Goal: Obtain resource: Download file/media

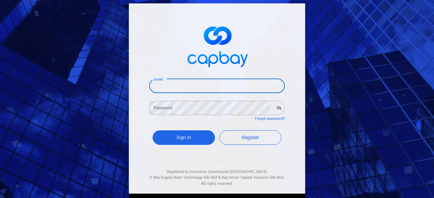
click at [176, 90] on input "Email" at bounding box center [217, 86] width 136 height 14
type input "[EMAIL_ADDRESS][DOMAIN_NAME]"
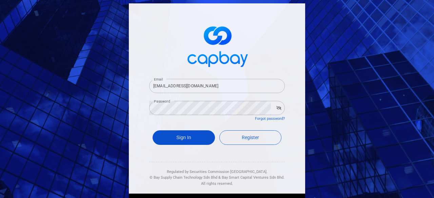
click at [190, 135] on button "Sign In" at bounding box center [184, 138] width 62 height 15
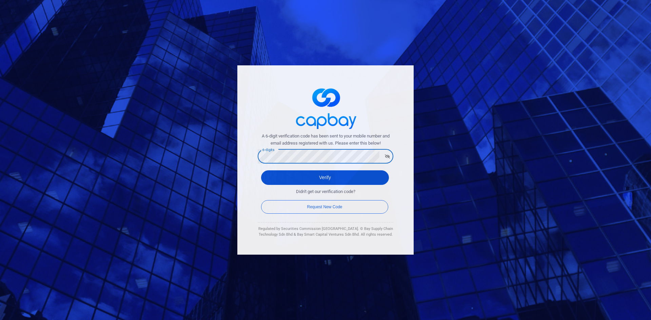
click at [320, 177] on button "Verify" at bounding box center [325, 178] width 128 height 15
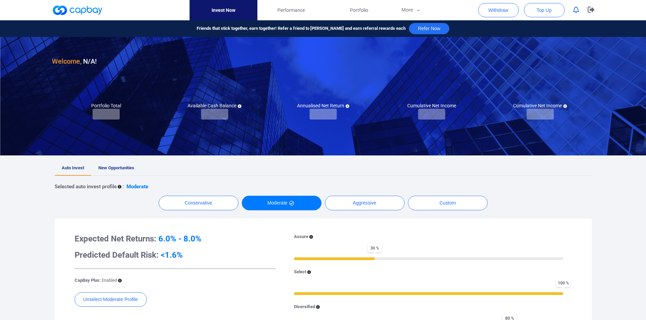
checkbox input "true"
click at [123, 168] on span "New Opportunities" at bounding box center [116, 167] width 36 height 5
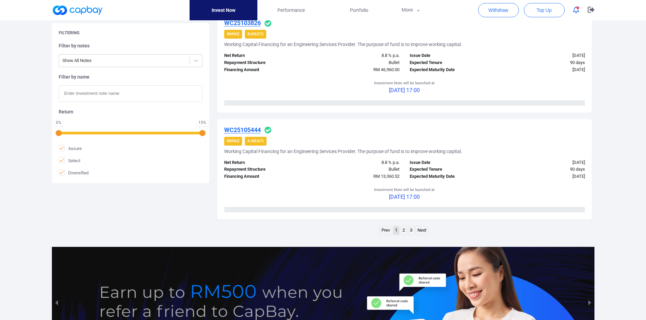
scroll to position [956, 0]
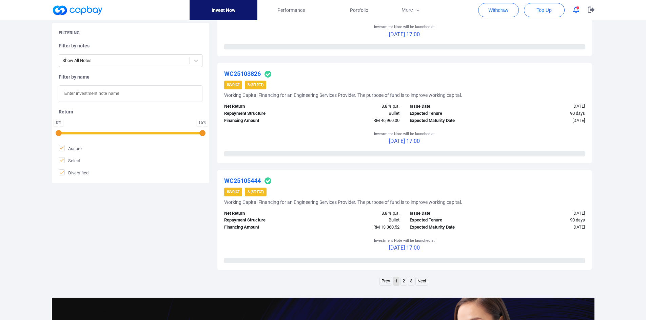
click at [408, 186] on link "3" at bounding box center [411, 281] width 6 height 8
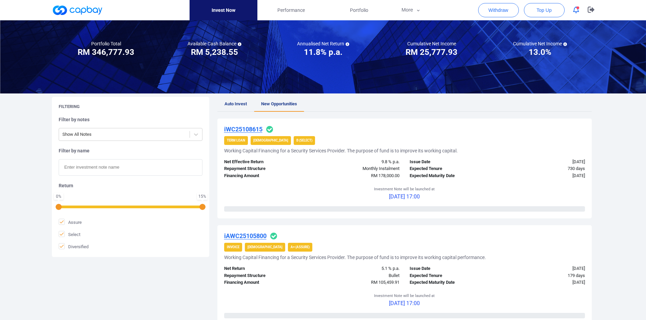
scroll to position [45, 0]
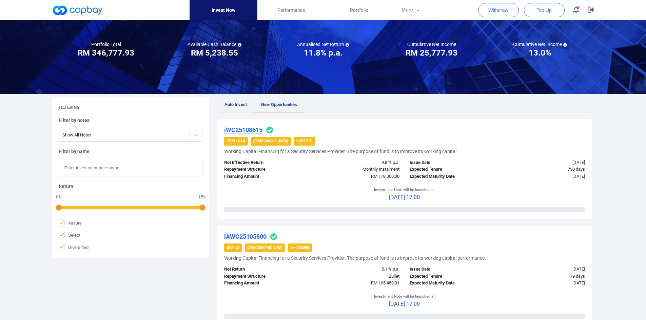
click at [237, 104] on span "Auto Invest" at bounding box center [235, 104] width 22 height 5
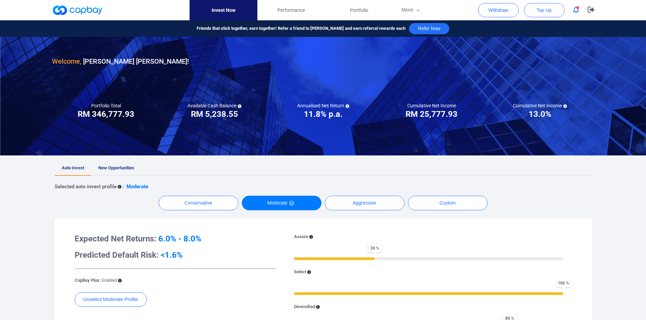
click at [122, 169] on span "New Opportunities" at bounding box center [116, 167] width 36 height 5
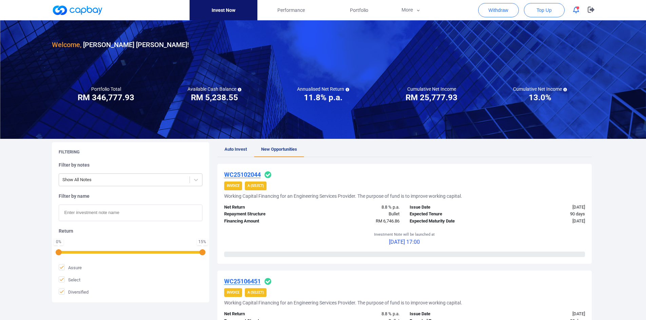
click at [94, 186] on input "text" at bounding box center [131, 213] width 144 height 17
click at [89, 186] on input "text" at bounding box center [131, 213] width 144 height 17
paste input "iWC25108615"
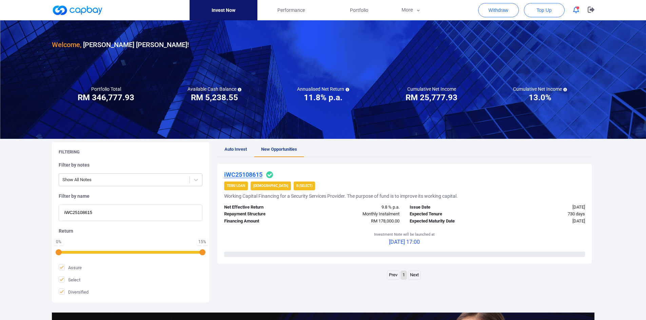
type input "iWC25108615"
click at [251, 174] on u "iWC25108615" at bounding box center [243, 174] width 38 height 7
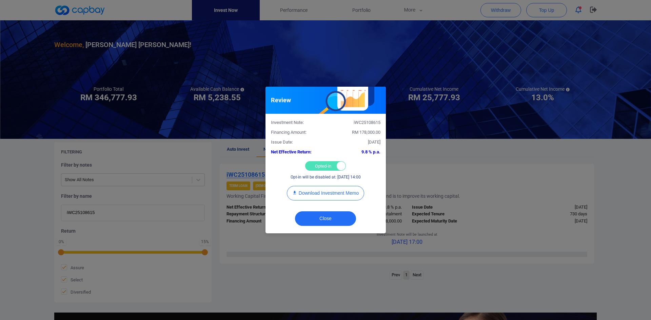
click at [315, 166] on div "Opted-in Opted-out" at bounding box center [325, 165] width 41 height 9
checkbox input "false"
click at [323, 186] on button "Close" at bounding box center [325, 219] width 61 height 15
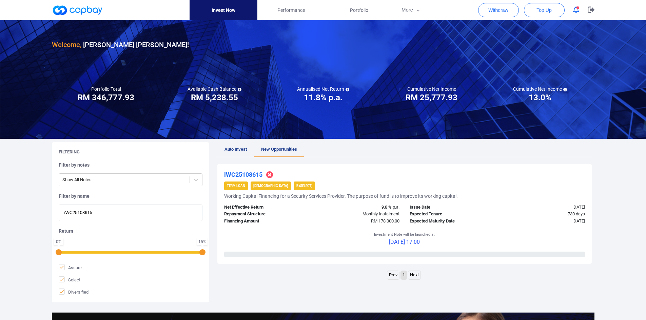
drag, startPoint x: 110, startPoint y: 214, endPoint x: 32, endPoint y: 210, distance: 78.1
click at [32, 186] on div "Welcome, [PERSON_NAME] [PERSON_NAME] ! Portfolio Total Portfolio Total RM *****…" at bounding box center [323, 225] width 646 height 411
paste input "iWC25108252"
type input "iWC25108252"
click at [252, 175] on u "iWC25108252" at bounding box center [243, 174] width 38 height 7
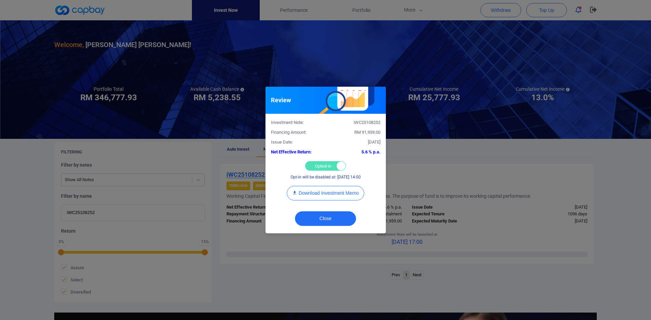
click at [317, 166] on div "Opted-in Opted-out" at bounding box center [325, 165] width 41 height 9
checkbox input "false"
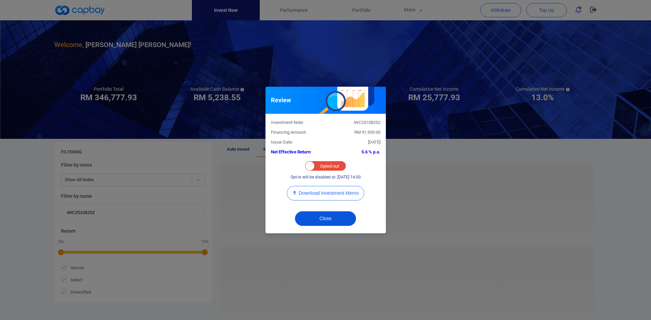
click at [322, 186] on button "Close" at bounding box center [325, 219] width 61 height 15
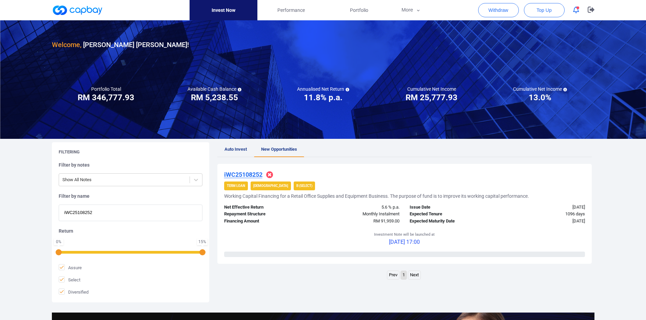
drag, startPoint x: 41, startPoint y: 213, endPoint x: 25, endPoint y: 210, distance: 16.2
click at [26, 186] on div "Welcome, [PERSON_NAME] [PERSON_NAME] ! Portfolio Total Portfolio Total RM *****…" at bounding box center [323, 225] width 646 height 411
paste input "iWC25104245"
type input "iWC25104245"
click at [233, 173] on u "iWC25104245" at bounding box center [243, 174] width 38 height 7
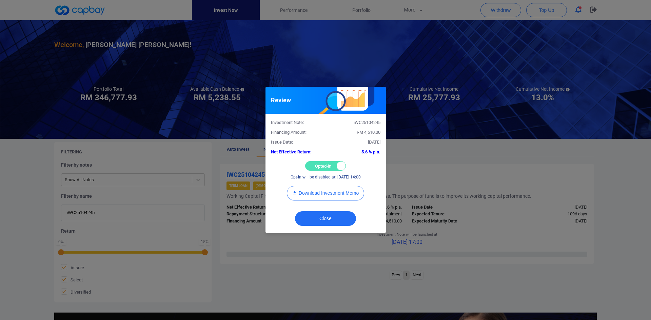
click at [313, 166] on div "Opted-in Opted-out" at bounding box center [325, 165] width 41 height 9
checkbox input "false"
click at [316, 186] on button "Close" at bounding box center [325, 219] width 61 height 15
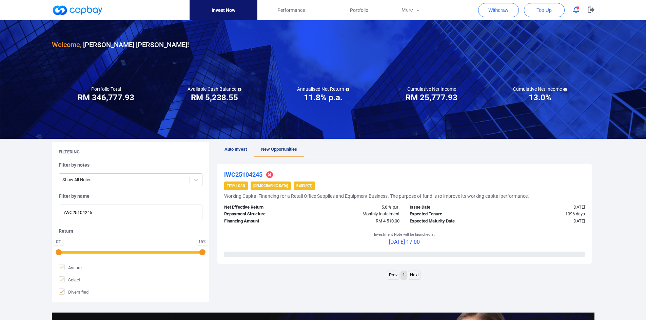
drag, startPoint x: 101, startPoint y: 212, endPoint x: 20, endPoint y: 207, distance: 81.2
click at [20, 186] on div "Welcome, [PERSON_NAME] [PERSON_NAME] ! Portfolio Total Portfolio Total RM *****…" at bounding box center [323, 225] width 646 height 411
paste input "6872"
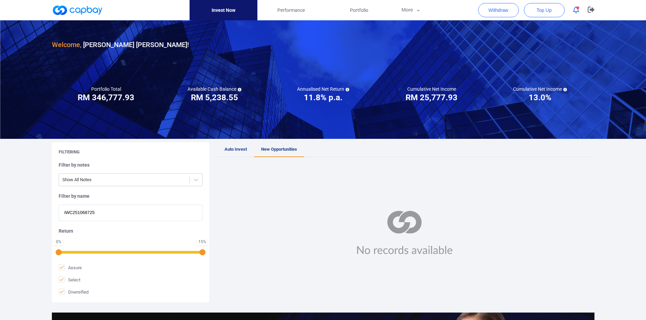
drag, startPoint x: 140, startPoint y: 212, endPoint x: 35, endPoint y: 209, distance: 105.1
click at [35, 186] on div "Welcome, [PERSON_NAME] [PERSON_NAME] ! Portfolio Total Portfolio Total RM *****…" at bounding box center [323, 225] width 646 height 411
paste input "text"
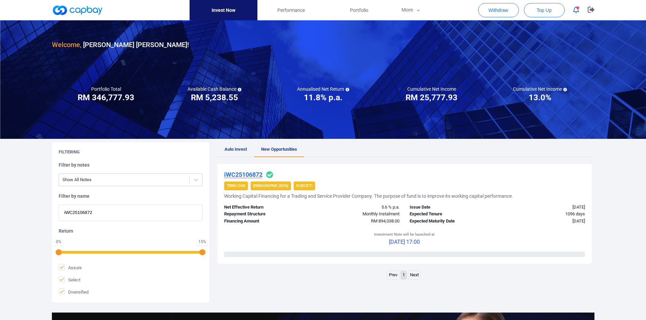
type input "iWC25106872"
click at [246, 173] on u "iWC25106872" at bounding box center [243, 174] width 38 height 7
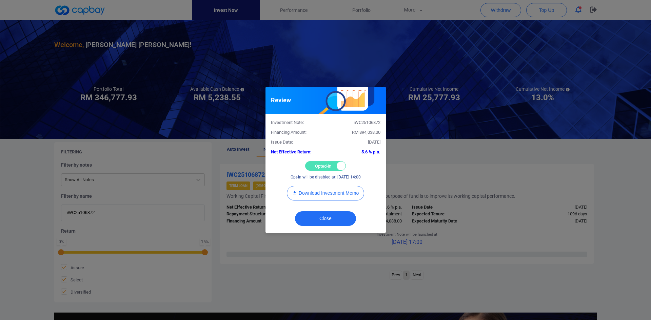
click at [317, 165] on div "Opted-in Opted-out" at bounding box center [325, 165] width 41 height 9
checkbox input "false"
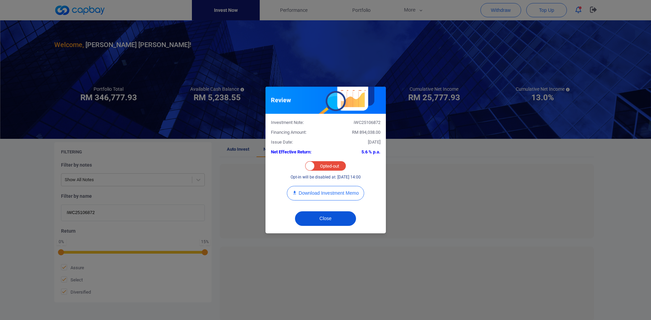
click at [327, 186] on button "Close" at bounding box center [325, 219] width 61 height 15
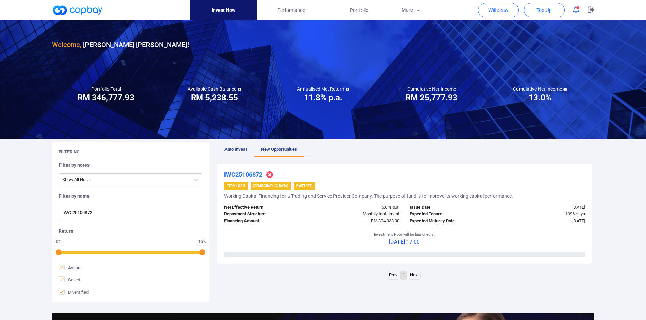
drag, startPoint x: 112, startPoint y: 212, endPoint x: 16, endPoint y: 203, distance: 96.4
click at [16, 186] on div "Welcome, [PERSON_NAME] [PERSON_NAME] ! Portfolio Total Portfolio Total RM *****…" at bounding box center [323, 225] width 646 height 411
paste input "WC25101476"
type input "WC25101476"
click at [243, 172] on u "WC25101476" at bounding box center [242, 174] width 37 height 7
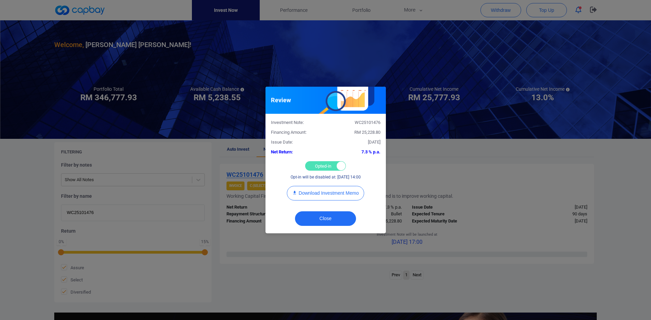
click at [318, 166] on div "Opted-in Opted-out" at bounding box center [325, 165] width 41 height 9
checkbox input "false"
click at [315, 186] on button "Close" at bounding box center [325, 219] width 61 height 15
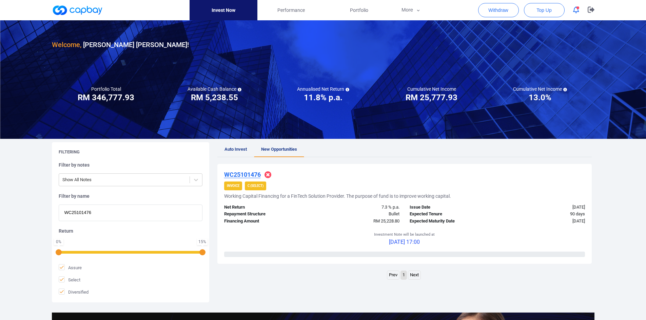
drag, startPoint x: 111, startPoint y: 215, endPoint x: 8, endPoint y: 212, distance: 102.8
click at [8, 186] on div "Welcome, [PERSON_NAME] [PERSON_NAME] ! Portfolio Total Portfolio Total RM *****…" at bounding box center [323, 225] width 646 height 411
paste input "7800"
type input "WC25107800"
click at [247, 172] on u "WC25107800" at bounding box center [242, 174] width 37 height 7
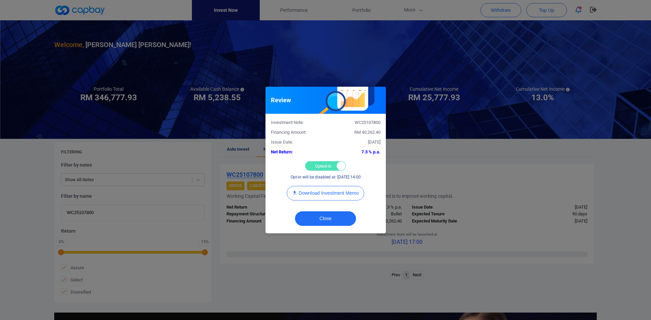
click at [310, 163] on div "Opted-in Opted-out" at bounding box center [325, 165] width 41 height 9
checkbox input "false"
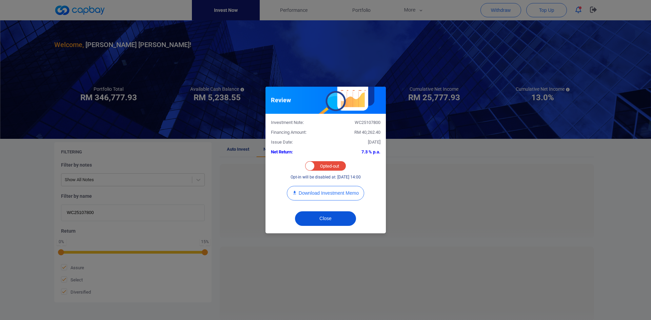
click at [316, 186] on button "Close" at bounding box center [325, 219] width 61 height 15
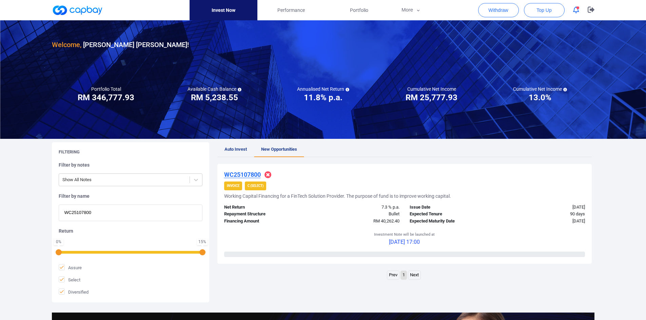
drag, startPoint x: 34, startPoint y: 209, endPoint x: 11, endPoint y: 206, distance: 23.9
click at [11, 186] on div "Welcome, [PERSON_NAME] [PERSON_NAME] ! Portfolio Total Portfolio Total RM *****…" at bounding box center [323, 225] width 646 height 411
paste input "5413"
type input "WC25105413"
click at [252, 172] on u "WC25105413" at bounding box center [242, 174] width 37 height 7
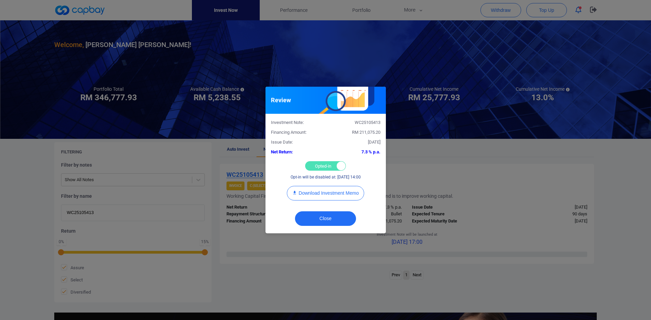
click at [323, 166] on div "Opted-in Opted-out" at bounding box center [325, 165] width 41 height 9
checkbox input "false"
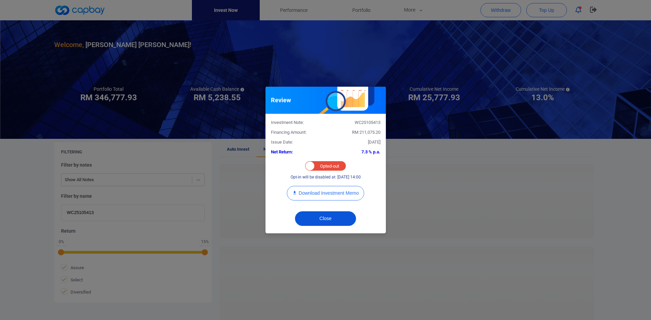
click at [327, 186] on button "Close" at bounding box center [325, 219] width 61 height 15
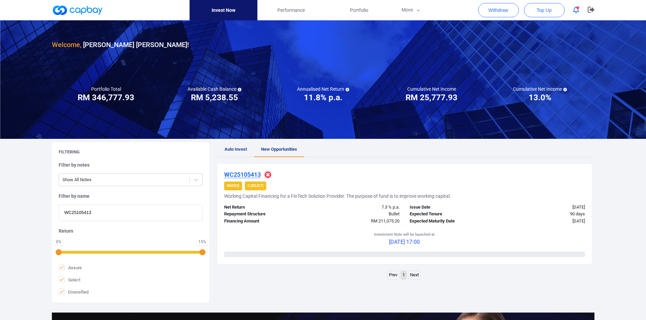
drag, startPoint x: 101, startPoint y: 214, endPoint x: 51, endPoint y: 211, distance: 50.3
click at [51, 186] on div "Filtering Filter by notes Show All Notes Filter by name WC25105413 Return 0 % 1…" at bounding box center [323, 222] width 553 height 160
paste input "7131"
type input "WC25107131"
click at [249, 172] on u "WC25107131" at bounding box center [242, 174] width 37 height 7
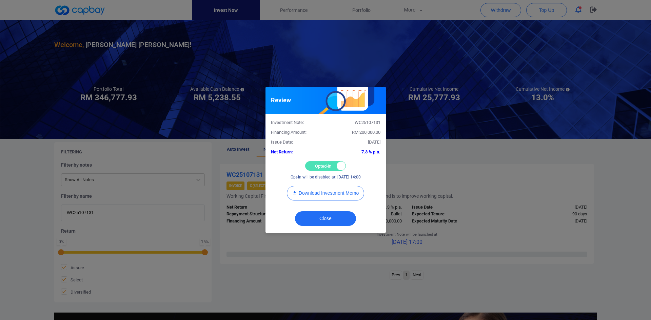
click at [317, 167] on div "Opted-in Opted-out" at bounding box center [325, 165] width 41 height 9
checkbox input "false"
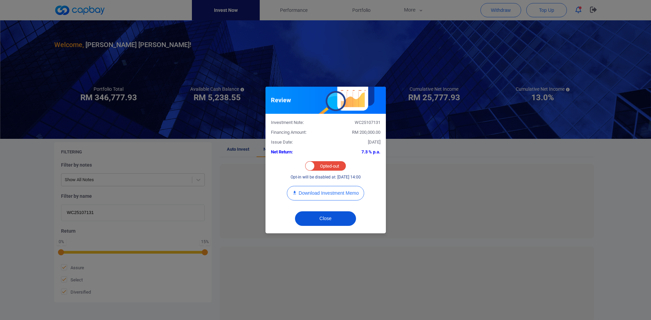
click at [329, 186] on button "Close" at bounding box center [325, 219] width 61 height 15
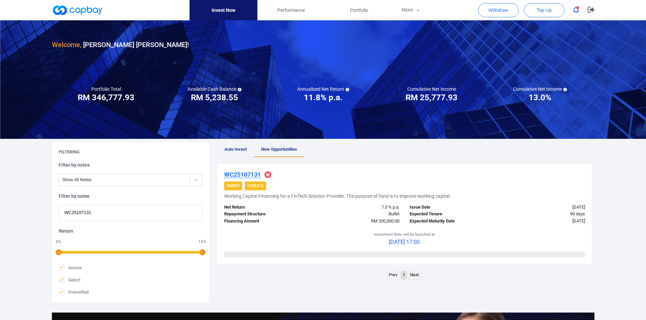
drag, startPoint x: 98, startPoint y: 215, endPoint x: 15, endPoint y: 211, distance: 83.1
click at [15, 186] on div "Welcome, [PERSON_NAME] [PERSON_NAME] ! Portfolio Total Portfolio Total RM *****…" at bounding box center [323, 225] width 646 height 411
paste input "4355"
type input "WC25104355"
click at [252, 174] on u "WC25104355" at bounding box center [242, 174] width 37 height 7
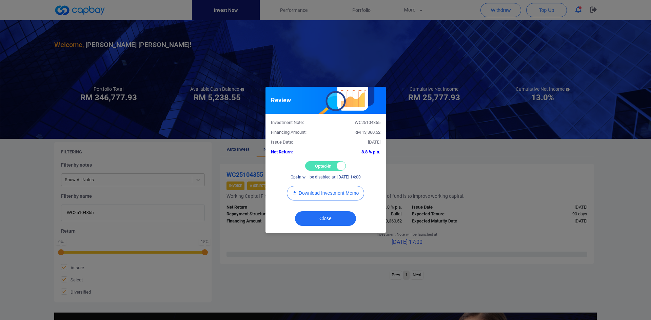
click at [323, 161] on div "Opted-in Opted-out" at bounding box center [325, 165] width 41 height 9
checkbox input "false"
click at [329, 186] on button "Close" at bounding box center [325, 219] width 61 height 15
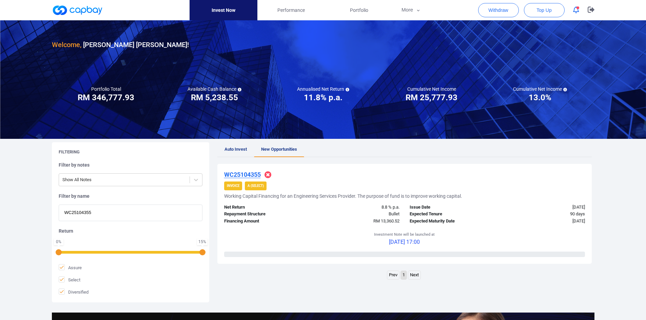
drag, startPoint x: 55, startPoint y: 208, endPoint x: 15, endPoint y: 208, distance: 40.3
click at [15, 186] on div "Welcome, [PERSON_NAME] [PERSON_NAME] ! Portfolio Total Portfolio Total RM *****…" at bounding box center [323, 225] width 646 height 411
paste input "7969"
type input "WC25107969"
click at [246, 175] on u "WC25107969" at bounding box center [242, 174] width 37 height 7
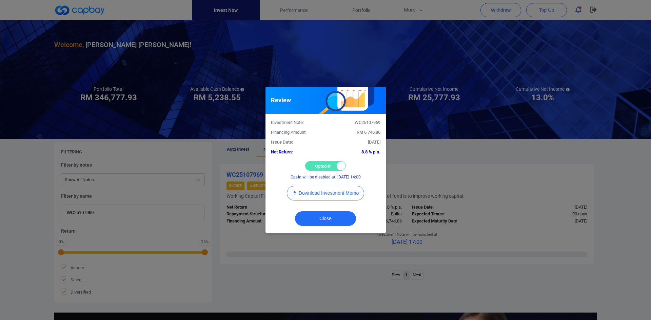
click at [320, 167] on div "Opted-in Opted-out" at bounding box center [325, 165] width 41 height 9
checkbox input "false"
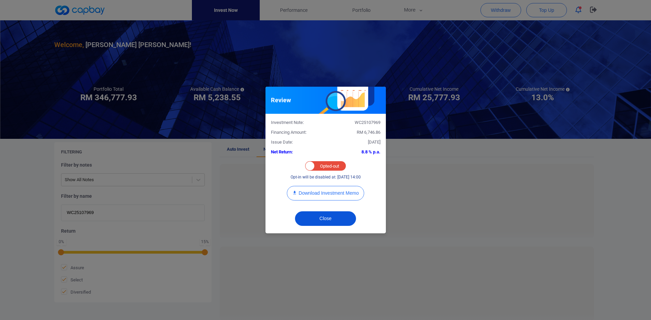
drag, startPoint x: 323, startPoint y: 219, endPoint x: 320, endPoint y: 214, distance: 5.6
click at [323, 186] on button "Close" at bounding box center [325, 219] width 61 height 15
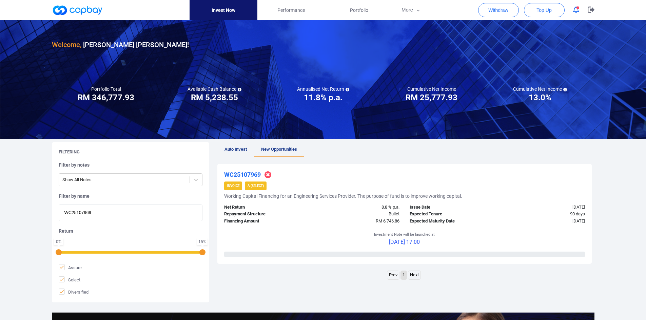
drag, startPoint x: 34, startPoint y: 211, endPoint x: -5, endPoint y: 209, distance: 38.4
click at [0, 186] on html "Invest Now Performance Portfolio More Transaction My Statements My Profile FAQs…" at bounding box center [323, 232] width 646 height 465
paste input "6415"
type input "WC25106415"
click at [248, 175] on u "WC25106415" at bounding box center [242, 174] width 37 height 7
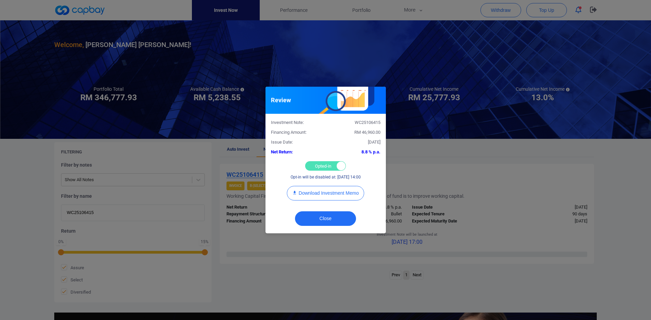
click at [316, 163] on div "Opted-in Opted-out" at bounding box center [325, 165] width 41 height 9
checkbox input "false"
click at [318, 186] on button "Close" at bounding box center [325, 219] width 61 height 15
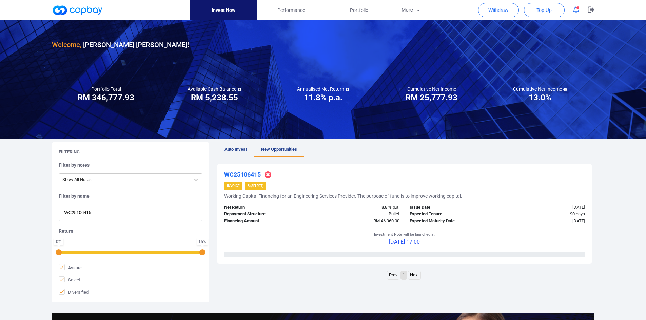
drag, startPoint x: 98, startPoint y: 214, endPoint x: 21, endPoint y: 215, distance: 77.0
click at [21, 186] on div "Welcome, [PERSON_NAME] [PERSON_NAME] ! Portfolio Total Portfolio Total RM *****…" at bounding box center [323, 225] width 646 height 411
paste input "2146"
type input "WC25102146"
click at [249, 172] on u "WC25102146" at bounding box center [242, 174] width 37 height 7
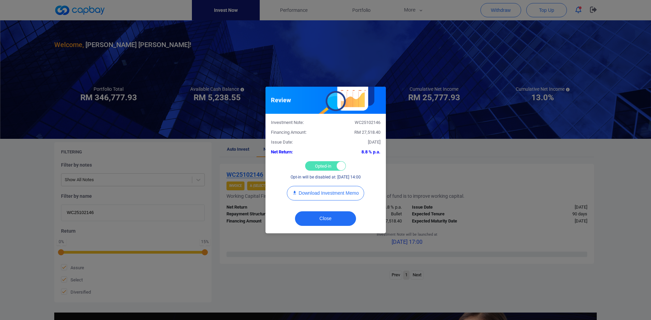
click at [320, 168] on div "Opted-in Opted-out" at bounding box center [325, 165] width 41 height 9
checkbox input "false"
click at [323, 186] on button "Close" at bounding box center [325, 219] width 61 height 15
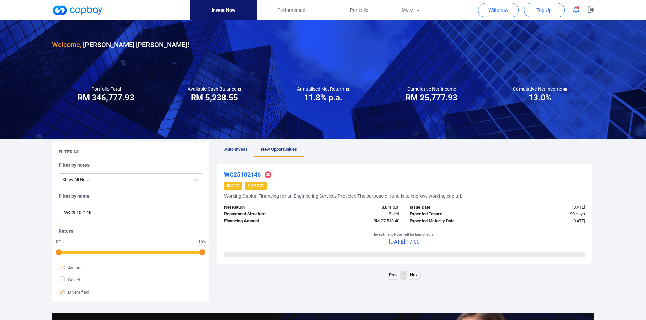
drag, startPoint x: 55, startPoint y: 208, endPoint x: 38, endPoint y: 205, distance: 17.6
click at [42, 186] on div "Welcome, [PERSON_NAME] [PERSON_NAME] ! Portfolio Total Portfolio Total RM *****…" at bounding box center [323, 225] width 646 height 411
paste input "8274"
type input "WC25108274"
click at [243, 173] on u "WC25108274" at bounding box center [242, 174] width 37 height 7
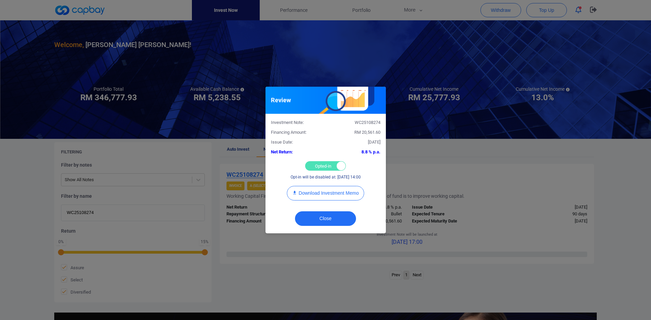
click at [318, 163] on div "Opted-in Opted-out" at bounding box center [325, 165] width 41 height 9
checkbox input "false"
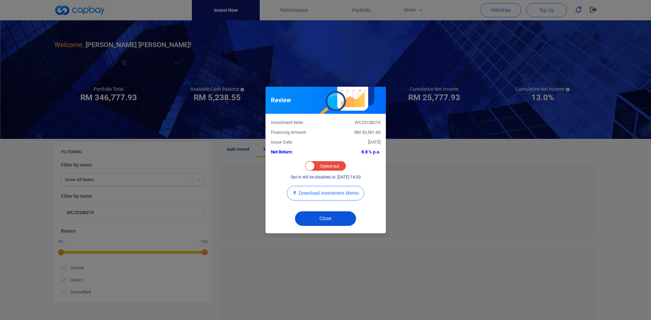
click at [324, 186] on button "Close" at bounding box center [325, 219] width 61 height 15
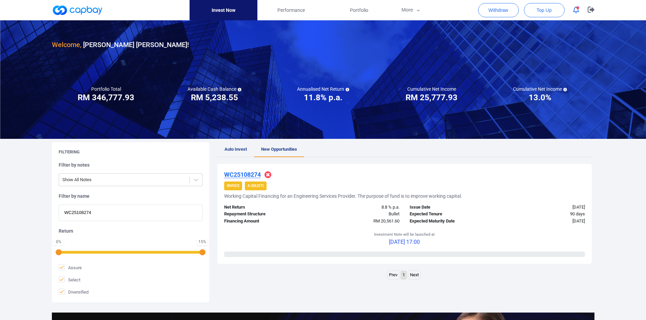
drag, startPoint x: 13, startPoint y: 206, endPoint x: 3, endPoint y: 202, distance: 11.3
click at [2, 186] on div "Welcome, [PERSON_NAME] [PERSON_NAME] ! Portfolio Total Portfolio Total RM *****…" at bounding box center [323, 225] width 646 height 411
paste input "2201"
type input "WC25102201"
click at [240, 173] on u "WC25102201" at bounding box center [242, 174] width 37 height 7
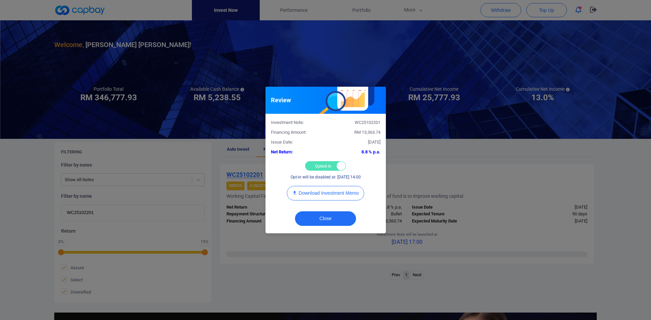
click at [313, 162] on div "Opted-in Opted-out" at bounding box center [325, 165] width 41 height 9
checkbox input "false"
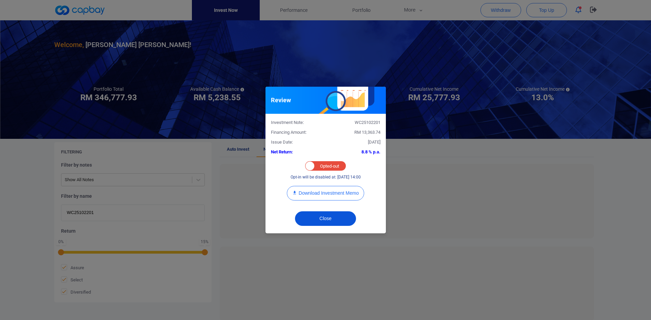
click at [322, 186] on button "Close" at bounding box center [325, 219] width 61 height 15
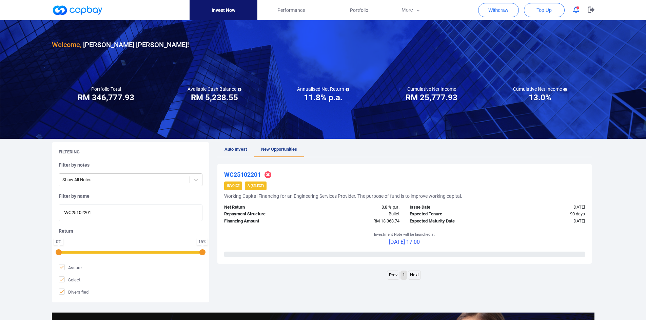
click at [4, 186] on div "Welcome, [PERSON_NAME] [PERSON_NAME] ! Portfolio Total Portfolio Total RM *****…" at bounding box center [323, 225] width 646 height 411
paste input "1110"
type input "WC25101110"
click at [248, 175] on u "WC25101110" at bounding box center [242, 174] width 37 height 7
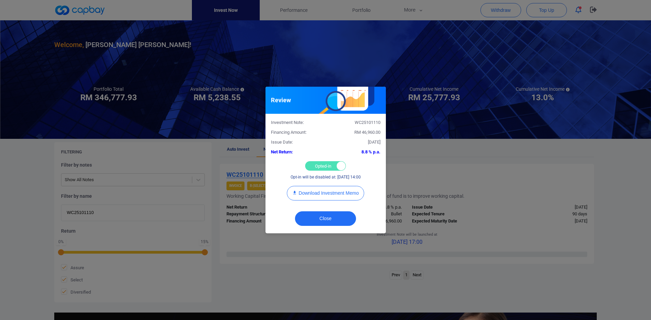
click at [317, 169] on div "Opted-in Opted-out" at bounding box center [325, 165] width 41 height 9
checkbox input "false"
click at [326, 186] on button "Close" at bounding box center [325, 219] width 61 height 15
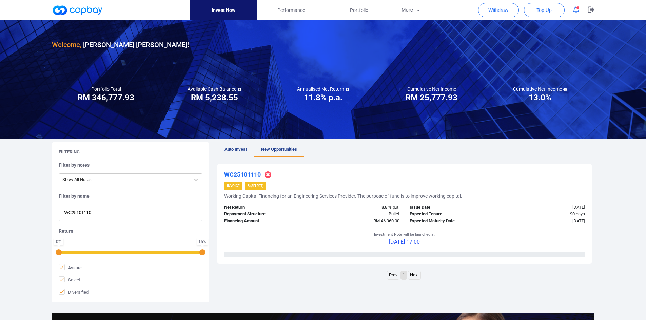
drag, startPoint x: 76, startPoint y: 214, endPoint x: -2, endPoint y: 213, distance: 77.6
click at [0, 186] on html "Invest Now Performance Portfolio More Transaction My Statements My Profile FAQs…" at bounding box center [323, 232] width 646 height 465
paste input "9803"
type input "WC25109803"
click at [244, 176] on u "WC25109803" at bounding box center [242, 174] width 37 height 7
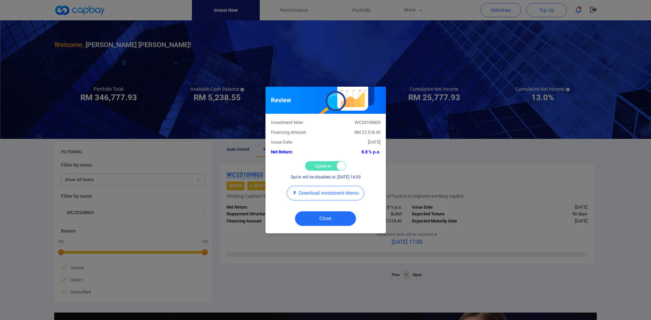
click at [316, 162] on div "Opted-in Opted-out" at bounding box center [325, 165] width 41 height 9
checkbox input "false"
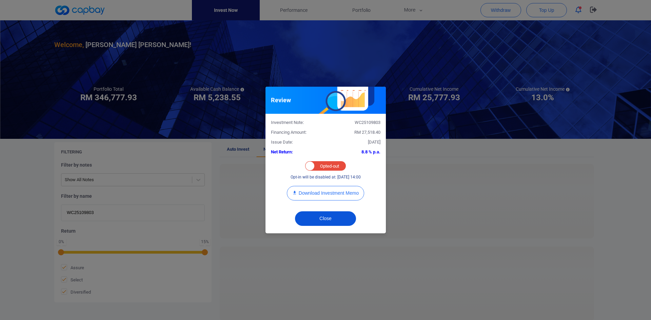
click at [330, 186] on button "Close" at bounding box center [325, 219] width 61 height 15
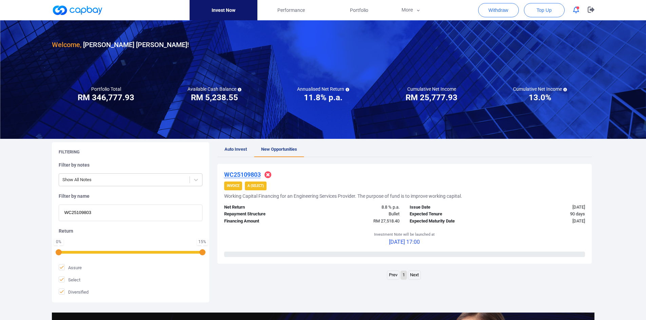
drag, startPoint x: 103, startPoint y: 213, endPoint x: 9, endPoint y: 209, distance: 93.6
click at [15, 186] on div "Welcome, [PERSON_NAME] [PERSON_NAME] ! Portfolio Total Portfolio Total RM *****…" at bounding box center [323, 225] width 646 height 411
paste input "6026"
type input "WC25106026"
click at [243, 172] on u "WC25106026" at bounding box center [242, 174] width 37 height 7
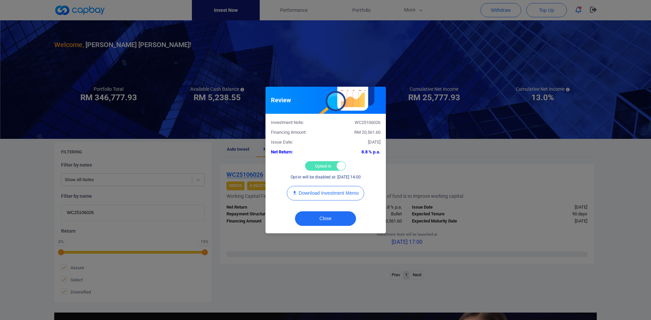
click at [318, 160] on div "Investment Note: WC25106026 Financing Amount: RM 20,561.60 Issue Date: [DATE] N…" at bounding box center [325, 160] width 120 height 93
click at [318, 166] on div "Opted-in Opted-out" at bounding box center [325, 165] width 41 height 9
checkbox input "false"
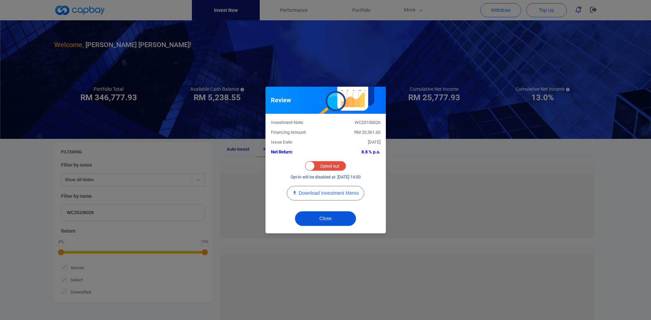
click at [319, 186] on button "Close" at bounding box center [325, 219] width 61 height 15
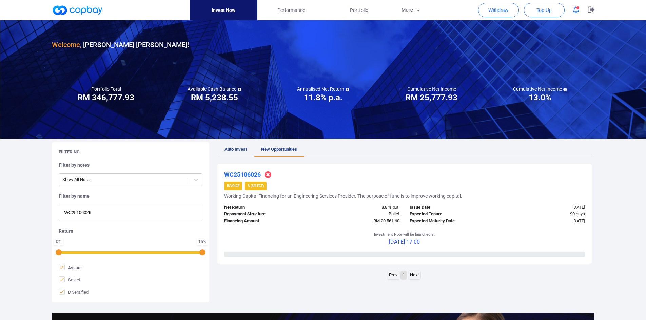
drag, startPoint x: 109, startPoint y: 211, endPoint x: -17, endPoint y: 202, distance: 126.7
click at [0, 186] on html "Invest Now Performance Portfolio More Transaction My Statements My Profile FAQs…" at bounding box center [323, 232] width 646 height 465
paste input "451"
type input "WC25106451"
click at [238, 174] on u "WC25106451" at bounding box center [242, 174] width 37 height 7
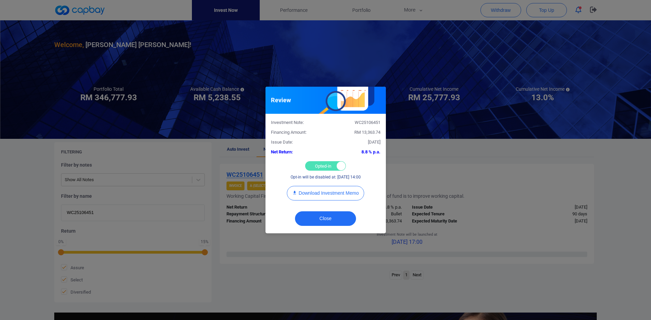
click at [318, 166] on div "Opted-in Opted-out" at bounding box center [325, 165] width 41 height 9
checkbox input "false"
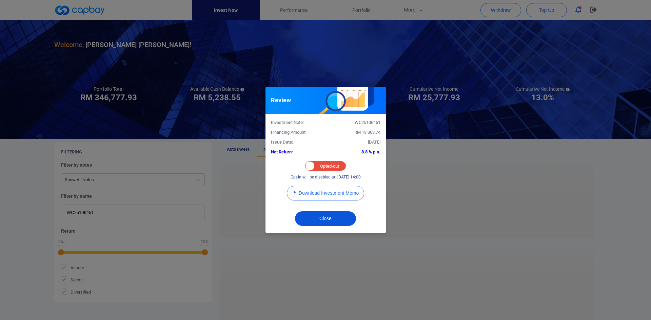
click at [315, 186] on button "Close" at bounding box center [325, 219] width 61 height 15
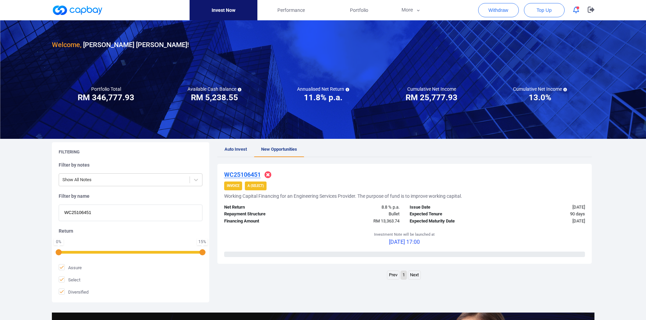
drag, startPoint x: 95, startPoint y: 211, endPoint x: 33, endPoint y: 207, distance: 61.8
click at [33, 186] on div "Welcome, [PERSON_NAME] [PERSON_NAME] ! Portfolio Total Portfolio Total RM *****…" at bounding box center [323, 225] width 646 height 411
paste input "2044"
type input "WC25102044"
click at [247, 172] on u "WC25102044" at bounding box center [242, 174] width 37 height 7
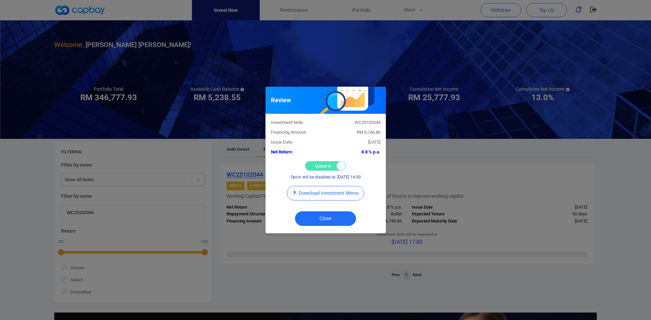
click at [321, 164] on div "Opted-in Opted-out" at bounding box center [325, 165] width 41 height 9
checkbox input "false"
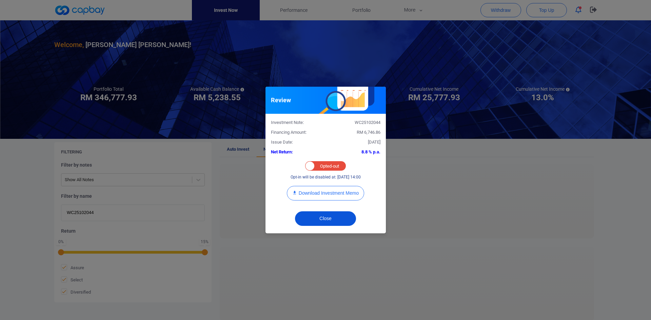
click at [322, 186] on button "Close" at bounding box center [325, 219] width 61 height 15
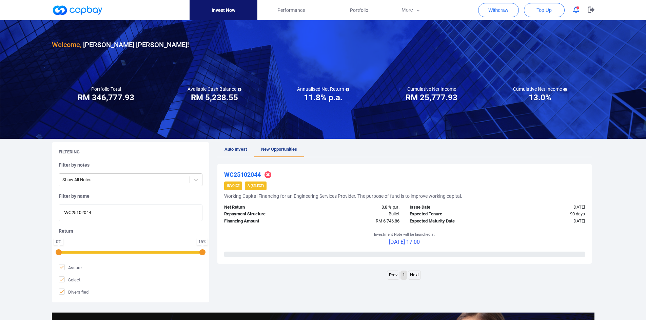
drag, startPoint x: 94, startPoint y: 215, endPoint x: 0, endPoint y: 207, distance: 94.9
click at [0, 186] on html "Invest Now Performance Portfolio More Transaction My Statements My Profile FAQs…" at bounding box center [323, 232] width 646 height 465
paste input "54"
type input "WC25105444"
click at [239, 174] on u "WC25105444" at bounding box center [242, 174] width 37 height 7
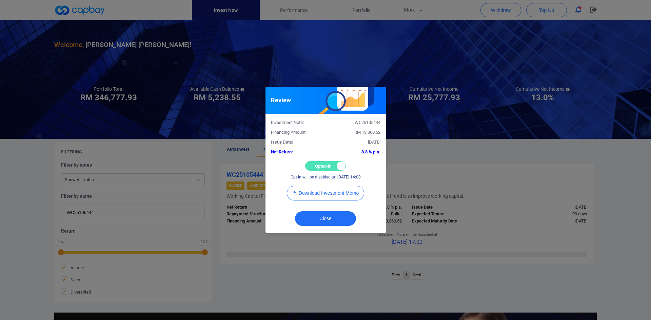
click at [315, 170] on div "Opted-in Opted-out" at bounding box center [325, 165] width 41 height 9
checkbox input "false"
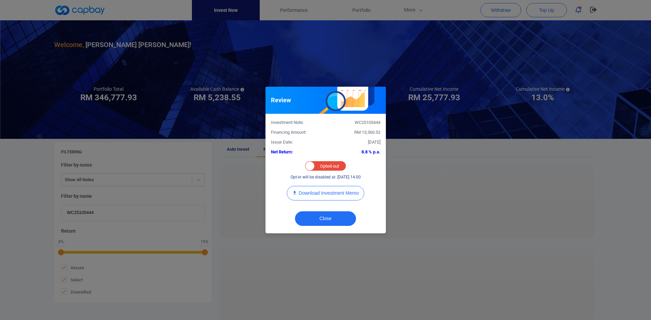
click at [317, 186] on div "Close" at bounding box center [325, 220] width 120 height 26
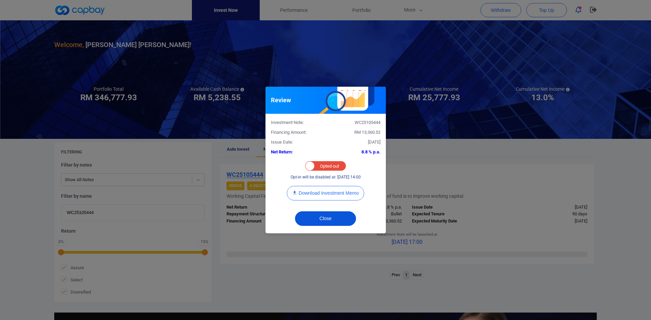
click at [315, 186] on button "Close" at bounding box center [325, 219] width 61 height 15
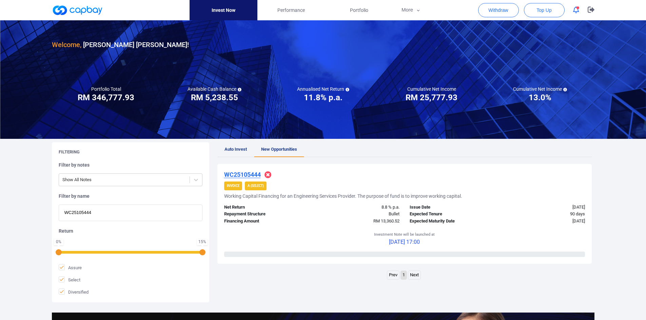
drag, startPoint x: 94, startPoint y: 211, endPoint x: 28, endPoint y: 206, distance: 65.6
click at [28, 186] on div "Welcome, [PERSON_NAME] [PERSON_NAME] ! Portfolio Total Portfolio Total RM *****…" at bounding box center [323, 225] width 646 height 411
paste input "3826"
type input "WC25103826"
click at [252, 174] on u "WC25103826" at bounding box center [242, 174] width 37 height 7
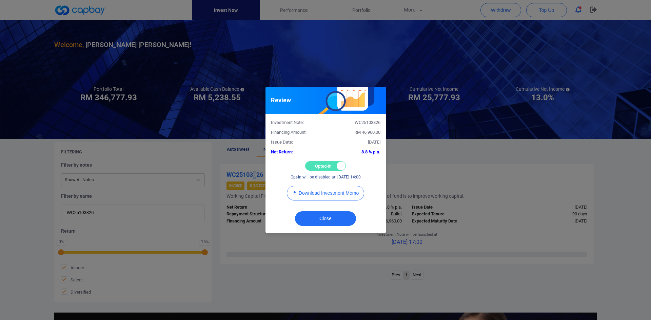
click at [322, 164] on div "Opted-in Opted-out" at bounding box center [325, 165] width 41 height 9
checkbox input "false"
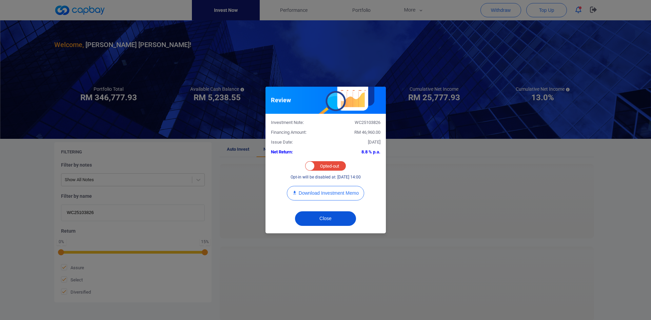
click at [323, 186] on button "Close" at bounding box center [325, 219] width 61 height 15
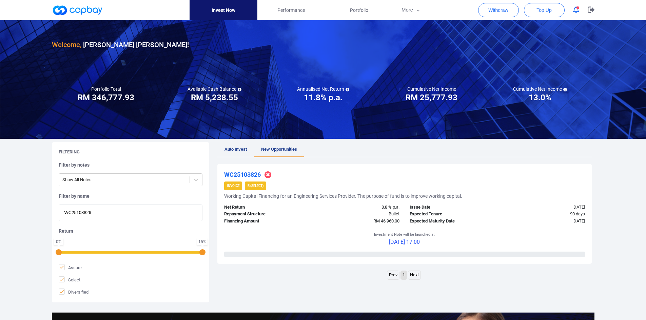
drag, startPoint x: 45, startPoint y: 208, endPoint x: -29, endPoint y: 207, distance: 74.9
click at [0, 186] on html "Invest Now Performance Portfolio More Transaction My Statements My Profile FAQs…" at bounding box center [323, 232] width 646 height 465
paste input "1448"
type input "WC25101448"
click at [241, 173] on u "WC25101448" at bounding box center [242, 174] width 37 height 7
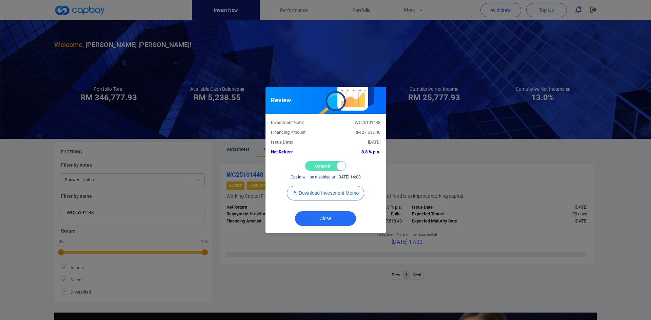
click at [324, 167] on div "Opted-in Opted-out" at bounding box center [325, 165] width 41 height 9
checkbox input "false"
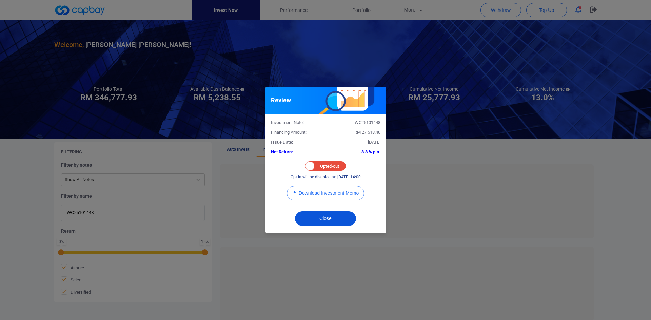
click at [326, 186] on button "Close" at bounding box center [325, 219] width 61 height 15
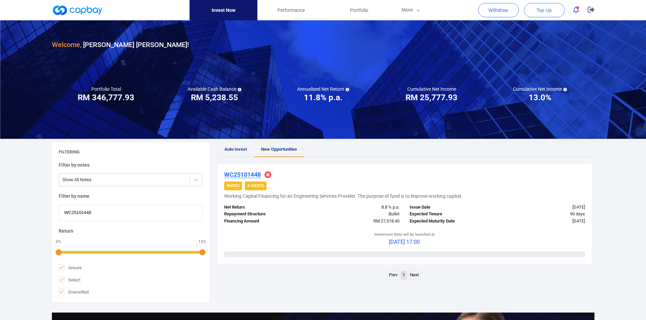
drag, startPoint x: 84, startPoint y: 213, endPoint x: 32, endPoint y: 210, distance: 52.7
click at [32, 186] on div "Welcome, [PERSON_NAME] [PERSON_NAME] ! Portfolio Total Portfolio Total RM *****…" at bounding box center [323, 225] width 646 height 411
paste input "7563"
type input "WC25107563"
click at [253, 173] on u "WC25107563" at bounding box center [242, 174] width 37 height 7
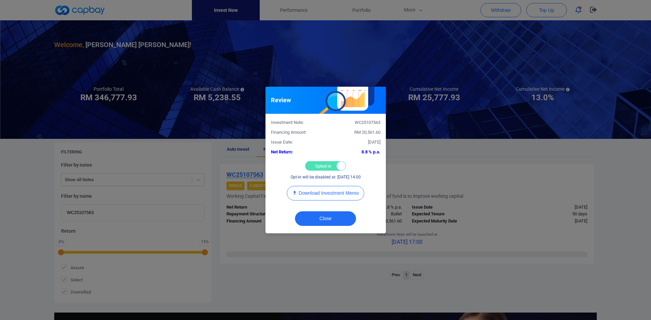
click at [320, 165] on div "Opted-in Opted-out" at bounding box center [325, 165] width 41 height 9
checkbox input "false"
click at [318, 186] on button "Close" at bounding box center [325, 219] width 61 height 15
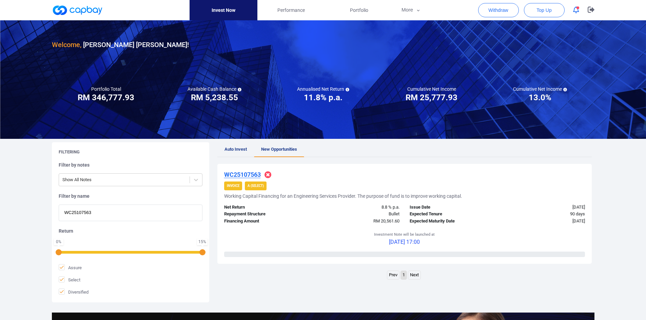
drag, startPoint x: 104, startPoint y: 214, endPoint x: 24, endPoint y: 207, distance: 79.6
click at [27, 186] on div "Welcome, [PERSON_NAME] [PERSON_NAME] ! Portfolio Total Portfolio Total RM *****…" at bounding box center [323, 225] width 646 height 411
paste input "WC25108306"
type input "WC25108306"
click at [253, 171] on u "WC25108306" at bounding box center [242, 174] width 37 height 7
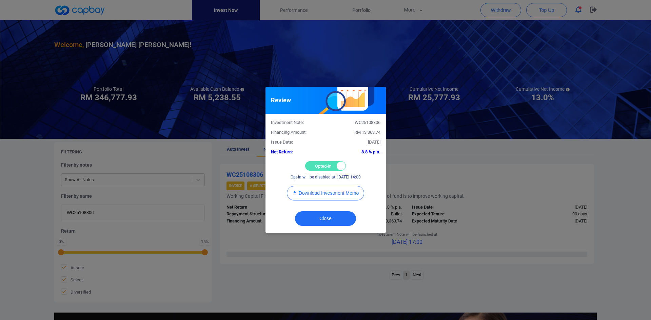
click at [318, 162] on div "Opted-in Opted-out" at bounding box center [325, 165] width 41 height 9
checkbox input "false"
click at [327, 186] on button "Close" at bounding box center [325, 219] width 61 height 15
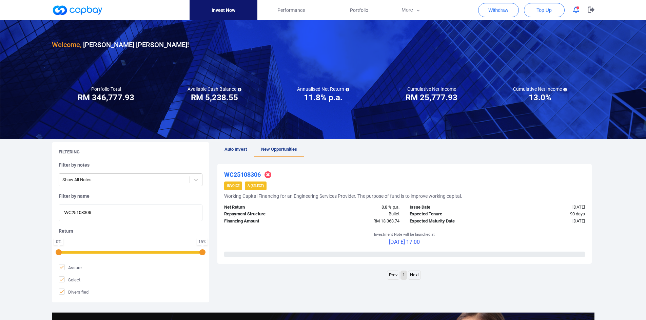
drag, startPoint x: 112, startPoint y: 214, endPoint x: -41, endPoint y: 210, distance: 152.6
click at [0, 186] on html "Invest Now Performance Portfolio More Transaction My Statements My Profile FAQs…" at bounding box center [323, 232] width 646 height 465
paste input "iAWC25105800"
type input "iAWC25105800"
click at [247, 174] on u "iAWC25105800" at bounding box center [245, 174] width 42 height 7
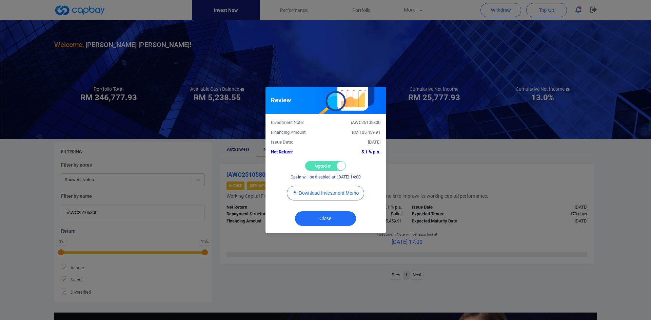
click at [318, 165] on div "Opted-in Opted-out" at bounding box center [325, 165] width 41 height 9
checkbox input "false"
click at [326, 186] on button "Close" at bounding box center [325, 219] width 61 height 15
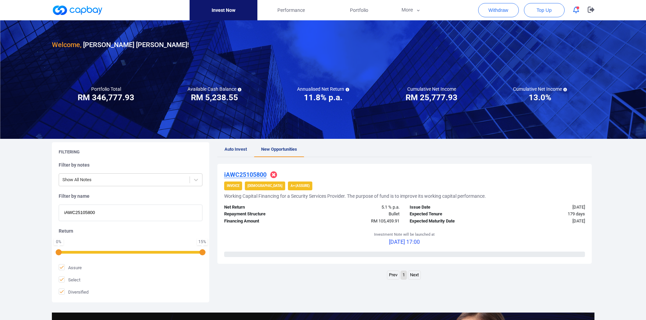
drag, startPoint x: 114, startPoint y: 207, endPoint x: -2, endPoint y: 210, distance: 116.0
click at [0, 186] on html "Invest Now Performance Portfolio More Transaction My Statements My Profile FAQs…" at bounding box center [323, 232] width 646 height 465
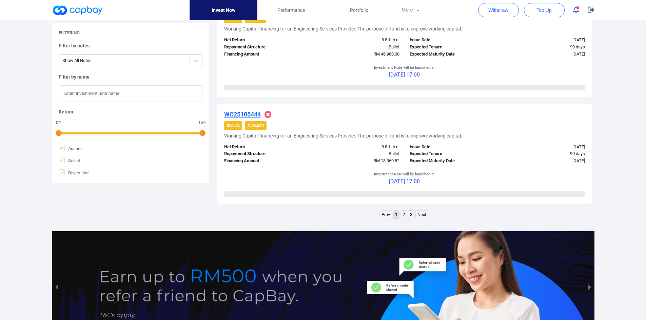
click at [404, 186] on link "2" at bounding box center [404, 215] width 6 height 8
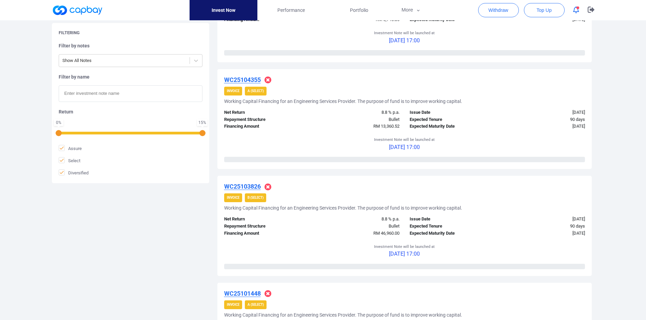
scroll to position [1022, 0]
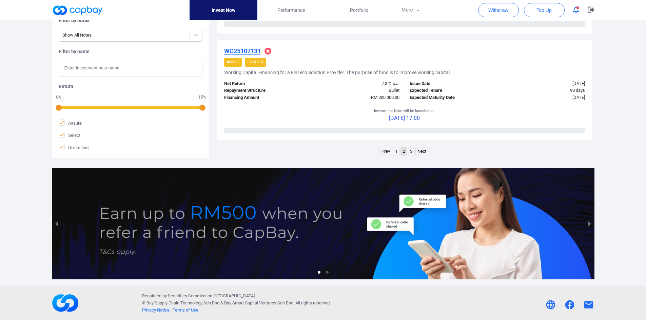
click at [412, 152] on link "3" at bounding box center [411, 151] width 6 height 8
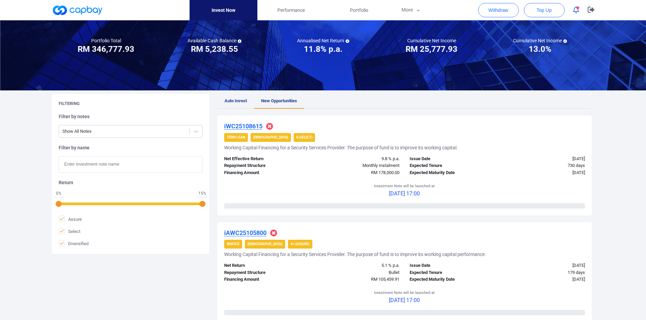
scroll to position [46, 0]
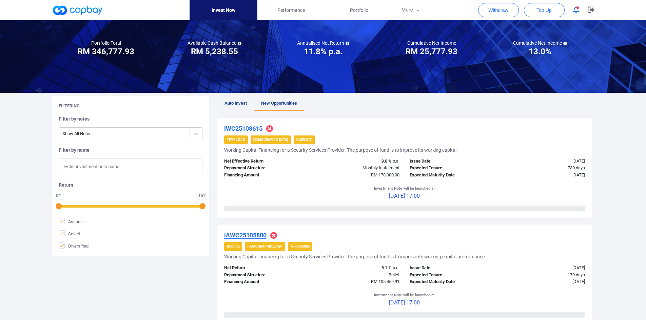
click at [247, 127] on u "iWC25108615" at bounding box center [243, 128] width 38 height 7
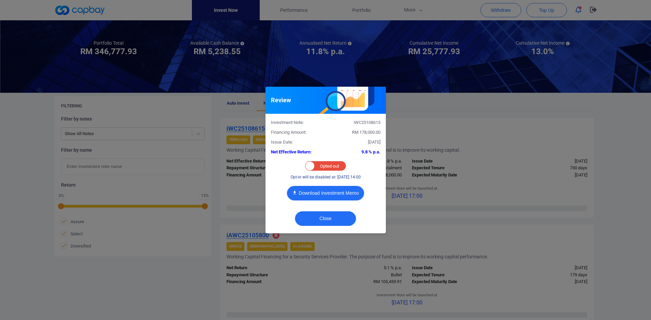
click at [345, 186] on button "Download Investment Memo" at bounding box center [325, 193] width 77 height 15
drag, startPoint x: 338, startPoint y: 223, endPoint x: 332, endPoint y: 218, distance: 7.2
click at [338, 186] on button "Close" at bounding box center [325, 219] width 61 height 15
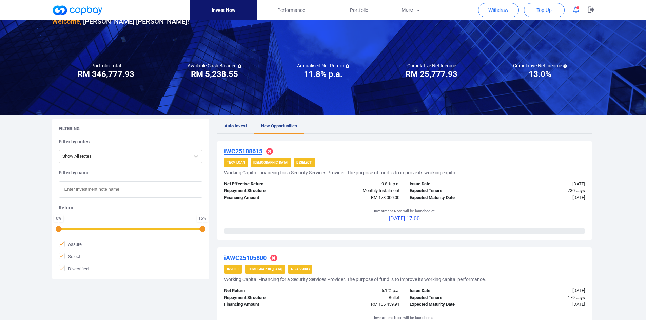
scroll to position [0, 0]
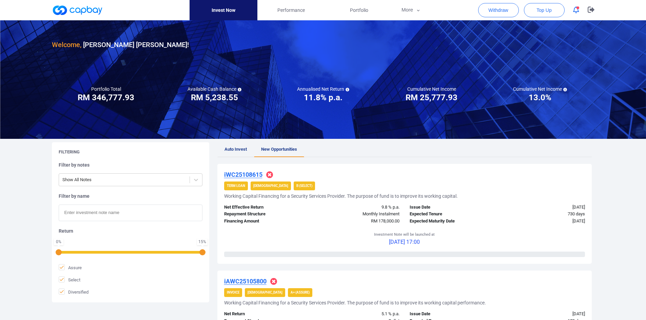
click at [241, 152] on span "Auto Invest" at bounding box center [235, 149] width 22 height 5
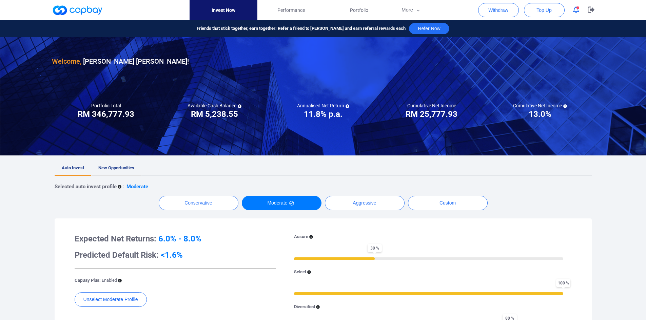
click at [105, 171] on link "New Opportunities" at bounding box center [116, 168] width 50 height 15
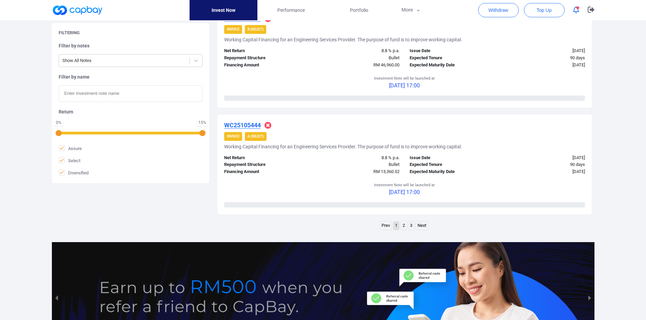
scroll to position [1045, 0]
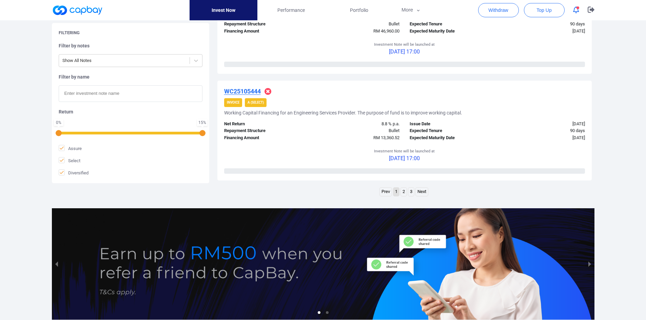
click at [400, 186] on li "2" at bounding box center [403, 191] width 6 height 9
click at [402, 186] on link "2" at bounding box center [404, 192] width 6 height 8
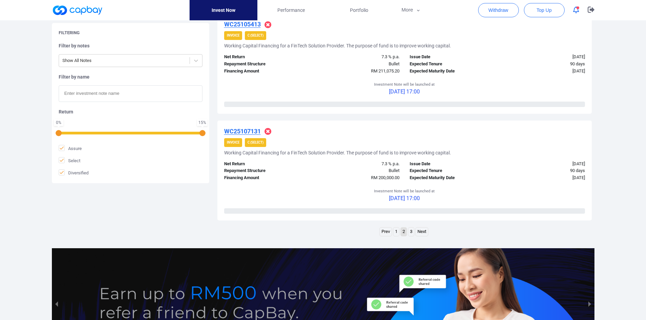
scroll to position [1086, 0]
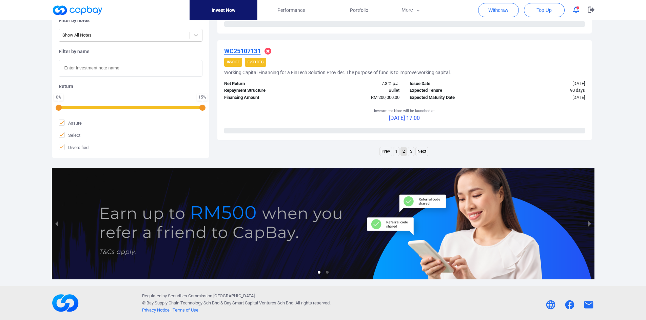
click at [411, 152] on link "3" at bounding box center [411, 151] width 6 height 8
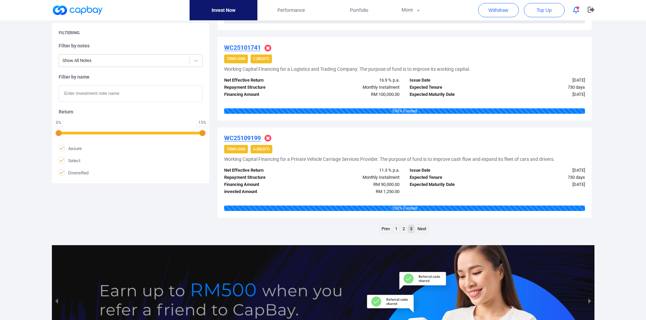
scroll to position [671, 0]
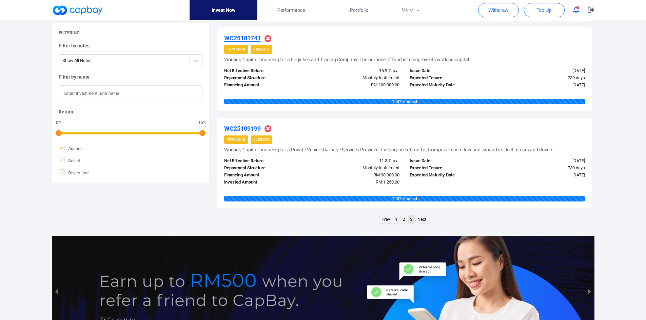
click at [244, 127] on u "WC25109199" at bounding box center [242, 128] width 37 height 7
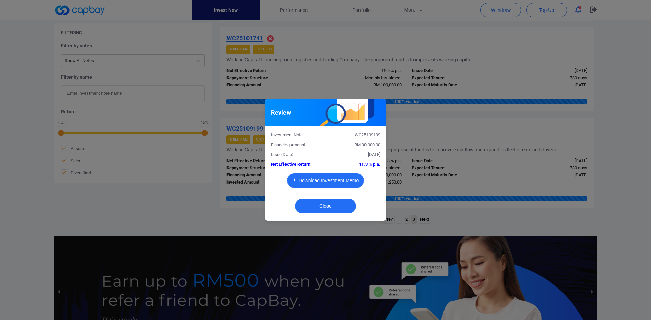
click at [326, 181] on button "Download Investment Memo" at bounding box center [325, 181] width 77 height 15
drag, startPoint x: 306, startPoint y: 209, endPoint x: 305, endPoint y: 205, distance: 4.4
click at [306, 186] on button "Close" at bounding box center [325, 206] width 61 height 15
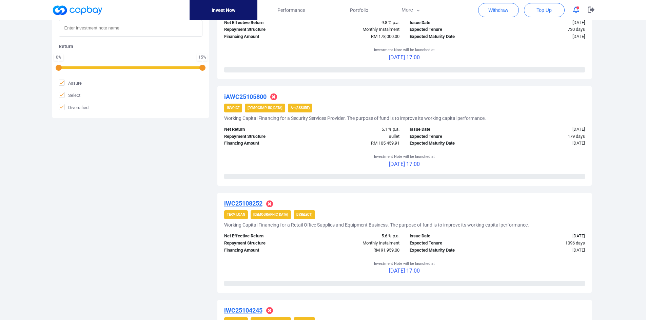
scroll to position [4, 0]
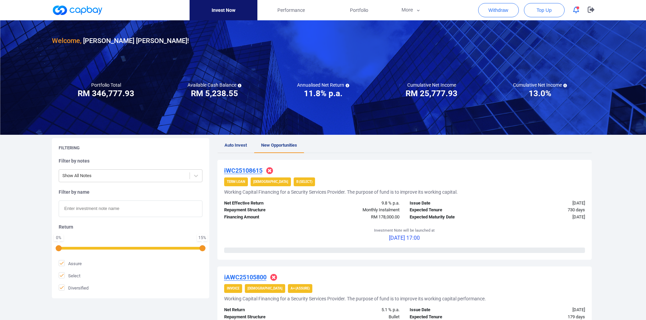
click at [232, 144] on span "Auto Invest" at bounding box center [235, 145] width 22 height 5
